Goal: Information Seeking & Learning: Learn about a topic

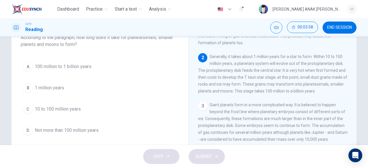
scroll to position [42, 0]
click at [26, 106] on div "C" at bounding box center [27, 108] width 9 height 9
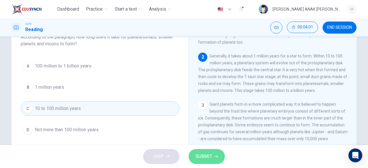
click at [199, 154] on span "SUBMIT" at bounding box center [204, 157] width 17 height 8
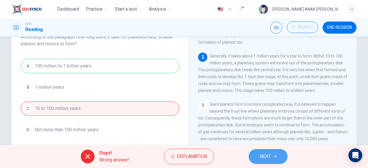
click at [276, 153] on button "NEXT" at bounding box center [268, 156] width 39 height 15
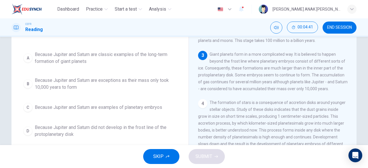
scroll to position [47, 0]
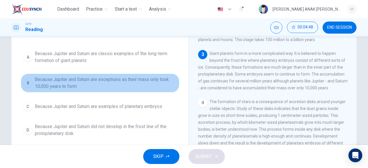
click at [26, 83] on div "B" at bounding box center [27, 83] width 9 height 9
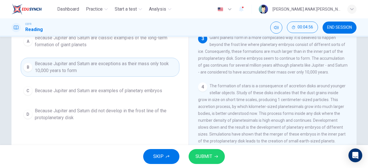
scroll to position [63, 0]
click at [202, 157] on span "SUBMIT" at bounding box center [204, 157] width 17 height 8
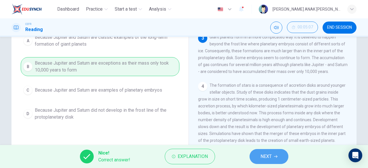
click at [268, 155] on span "NEXT" at bounding box center [266, 157] width 11 height 8
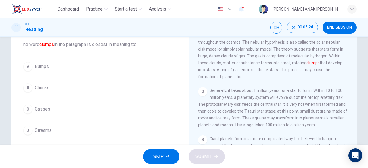
scroll to position [36, 0]
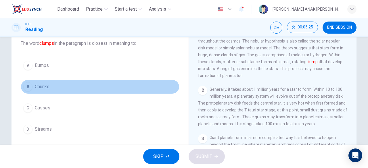
click at [31, 86] on button "B Chunks" at bounding box center [100, 87] width 159 height 14
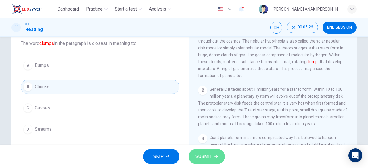
click at [204, 159] on span "SUBMIT" at bounding box center [204, 157] width 17 height 8
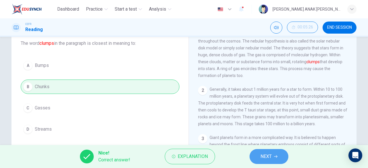
click at [272, 160] on button "NEXT" at bounding box center [269, 156] width 39 height 15
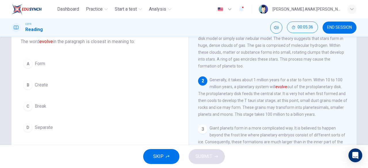
scroll to position [38, 0]
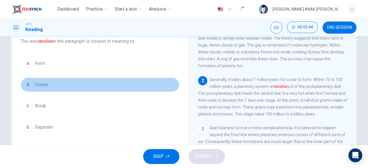
click at [25, 84] on div "B" at bounding box center [27, 84] width 9 height 9
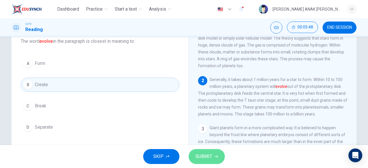
click at [203, 156] on span "SUBMIT" at bounding box center [204, 157] width 17 height 8
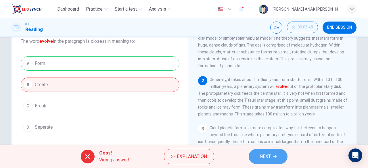
click at [268, 162] on button "NEXT" at bounding box center [268, 156] width 39 height 15
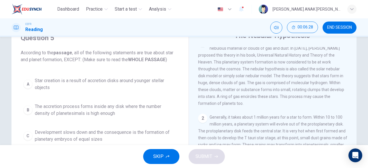
scroll to position [9, 0]
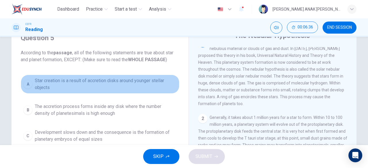
click at [25, 87] on div "A" at bounding box center [27, 84] width 9 height 9
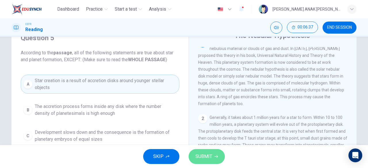
click at [213, 157] on button "SUBMIT" at bounding box center [207, 156] width 36 height 15
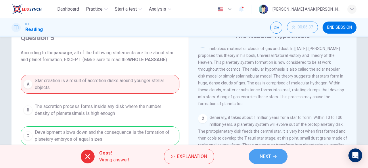
click at [264, 158] on span "NEXT" at bounding box center [265, 157] width 11 height 8
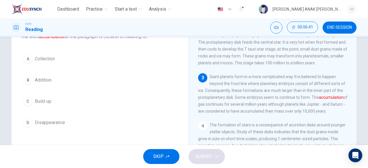
scroll to position [42, 0]
click at [28, 61] on div "A" at bounding box center [27, 59] width 9 height 9
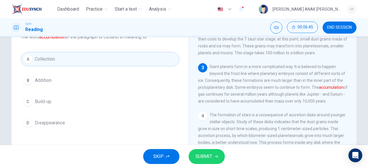
scroll to position [94, 0]
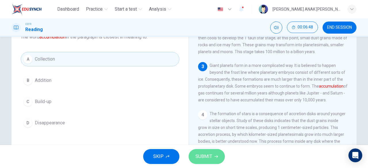
click at [207, 156] on span "SUBMIT" at bounding box center [204, 157] width 17 height 8
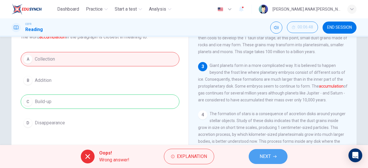
click at [258, 160] on button "NEXT" at bounding box center [268, 156] width 39 height 15
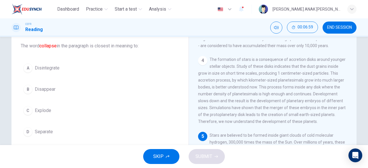
scroll to position [33, 0]
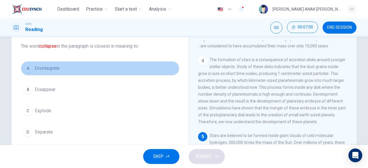
click at [25, 69] on div "A" at bounding box center [27, 68] width 9 height 9
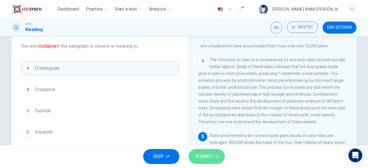
click at [207, 157] on span "SUBMIT" at bounding box center [204, 157] width 17 height 8
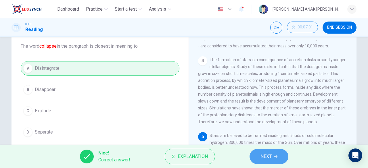
click at [270, 161] on button "NEXT" at bounding box center [269, 156] width 39 height 15
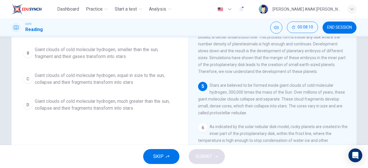
scroll to position [83, 0]
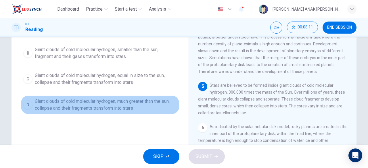
click at [30, 100] on button "D Giant clouds of cold molecular hydrogen, much greater than the sun, collapse …" at bounding box center [100, 105] width 159 height 19
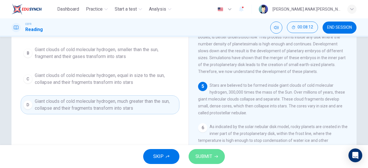
click at [207, 155] on span "SUBMIT" at bounding box center [204, 157] width 17 height 8
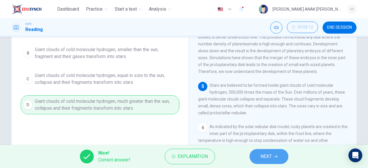
click at [272, 156] on button "NEXT" at bounding box center [269, 156] width 39 height 15
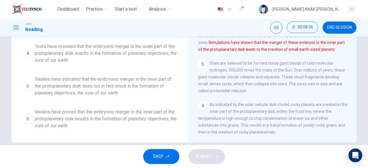
scroll to position [106, 0]
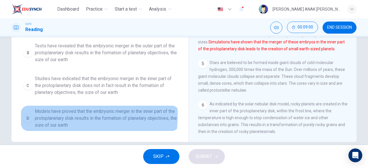
click at [27, 114] on div "D" at bounding box center [27, 118] width 9 height 9
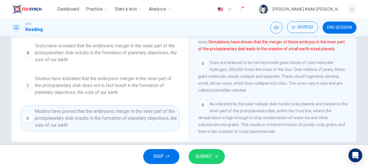
scroll to position [0, 0]
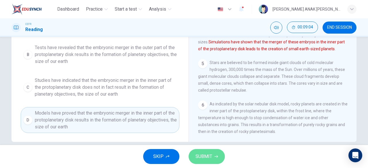
click at [202, 156] on span "SUBMIT" at bounding box center [204, 157] width 17 height 8
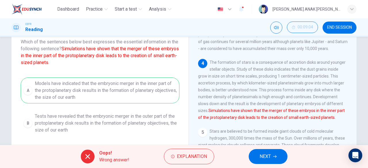
scroll to position [39, 0]
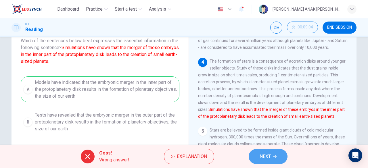
click at [273, 155] on button "NEXT" at bounding box center [268, 156] width 39 height 15
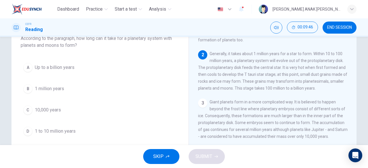
scroll to position [41, 0]
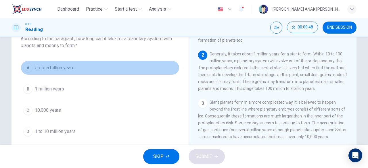
click at [25, 65] on div "A" at bounding box center [27, 67] width 9 height 9
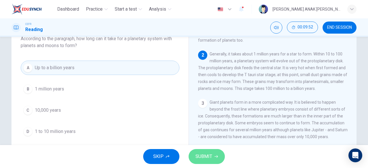
click at [205, 162] on button "SUBMIT" at bounding box center [207, 156] width 36 height 15
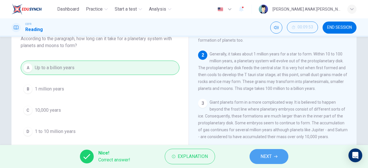
click at [272, 160] on button "NEXT" at bounding box center [269, 156] width 39 height 15
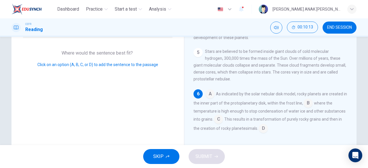
scroll to position [99, 0]
click at [260, 130] on input at bounding box center [263, 129] width 9 height 9
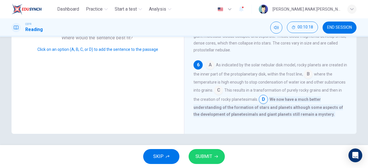
scroll to position [189, 0]
click at [210, 157] on span "SUBMIT" at bounding box center [204, 157] width 17 height 8
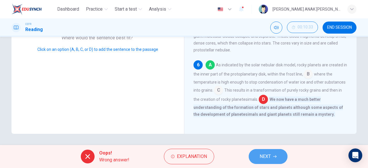
click at [265, 155] on span "NEXT" at bounding box center [265, 157] width 11 height 8
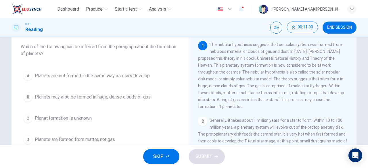
scroll to position [33, 0]
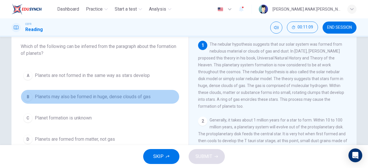
click at [25, 99] on div "B" at bounding box center [27, 96] width 9 height 9
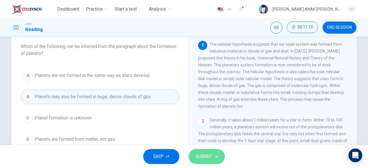
click at [208, 151] on button "SUBMIT" at bounding box center [207, 156] width 36 height 15
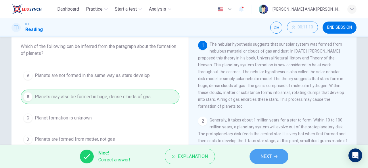
click at [261, 154] on span "NEXT" at bounding box center [266, 157] width 11 height 8
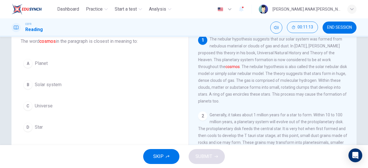
scroll to position [37, 0]
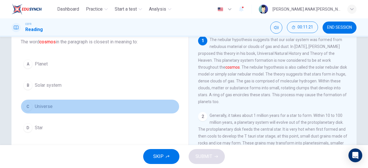
click at [23, 104] on div "C" at bounding box center [27, 106] width 9 height 9
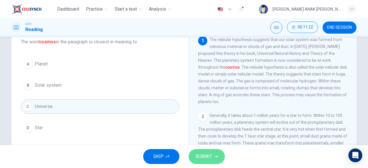
click at [208, 153] on span "SUBMIT" at bounding box center [204, 157] width 17 height 8
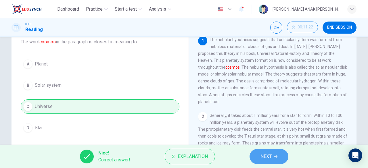
click at [268, 157] on span "NEXT" at bounding box center [266, 157] width 11 height 8
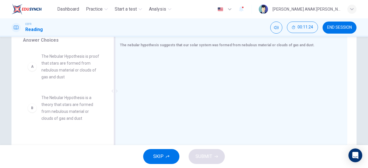
scroll to position [98, 0]
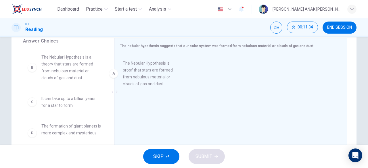
drag, startPoint x: 56, startPoint y: 68, endPoint x: 146, endPoint y: 73, distance: 89.6
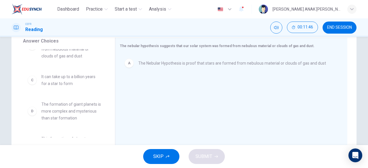
scroll to position [23, 0]
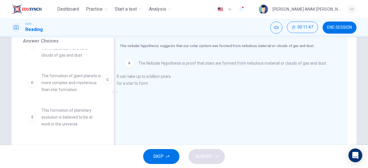
drag, startPoint x: 62, startPoint y: 77, endPoint x: 142, endPoint y: 78, distance: 80.0
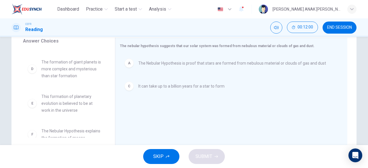
scroll to position [35, 0]
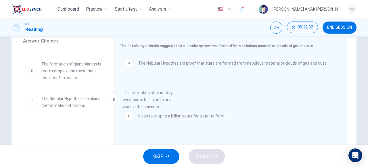
drag, startPoint x: 68, startPoint y: 108, endPoint x: 154, endPoint y: 102, distance: 85.4
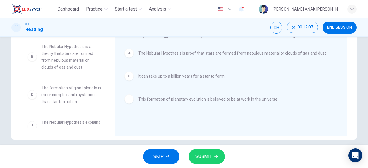
scroll to position [0, 0]
click at [218, 156] on icon "button" at bounding box center [216, 156] width 3 height 3
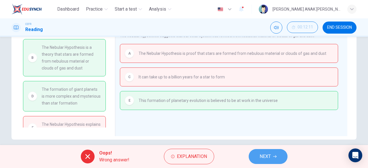
click at [276, 162] on button "NEXT" at bounding box center [268, 156] width 39 height 15
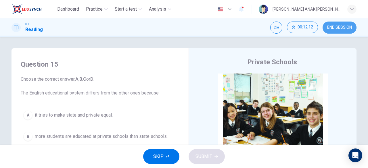
click at [336, 26] on span "END SESSION" at bounding box center [339, 27] width 25 height 5
